Goal: Book appointment/travel/reservation

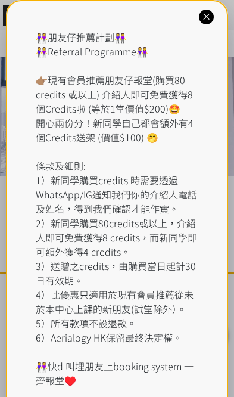
click at [203, 18] on icon at bounding box center [206, 16] width 11 height 11
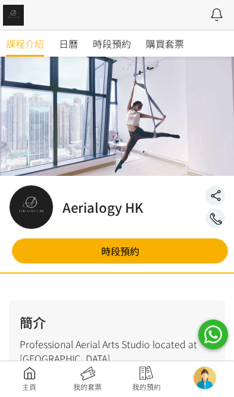
click at [126, 35] on link "時段預約" at bounding box center [112, 43] width 38 height 26
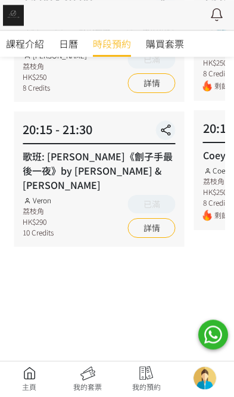
scroll to position [207, 0]
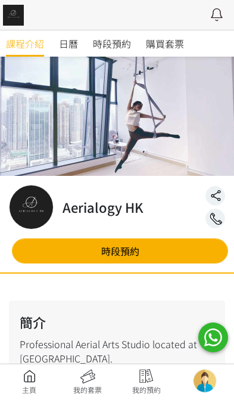
click at [123, 45] on span "時段預約" at bounding box center [112, 43] width 38 height 14
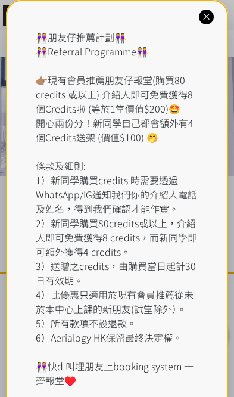
click at [207, 10] on div at bounding box center [206, 17] width 15 height 15
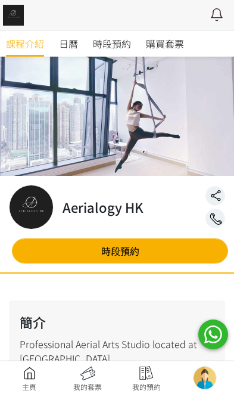
click at [109, 52] on link "時段預約" at bounding box center [112, 43] width 38 height 26
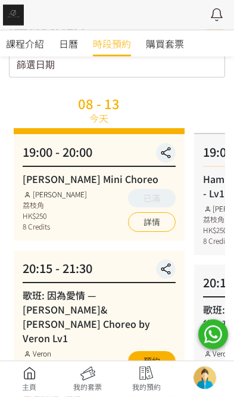
scroll to position [57, 0]
